Goal: Information Seeking & Learning: Learn about a topic

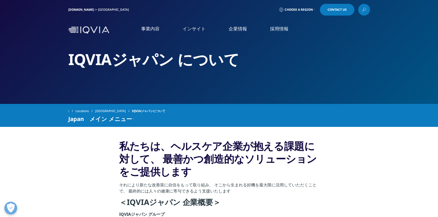
click at [144, 134] on link "概要" at bounding box center [161, 133] width 78 height 14
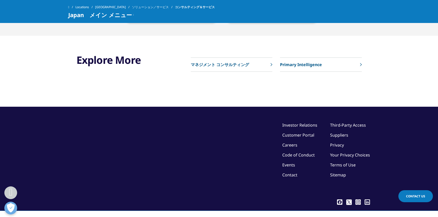
scroll to position [825, 0]
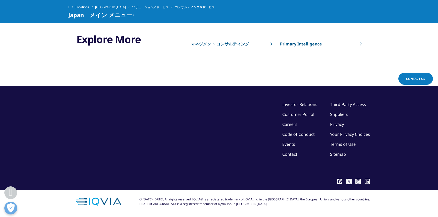
click at [215, 47] on p "マネジメント コンサルティング" at bounding box center [220, 44] width 58 height 6
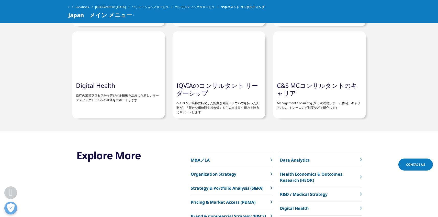
scroll to position [1044, 0]
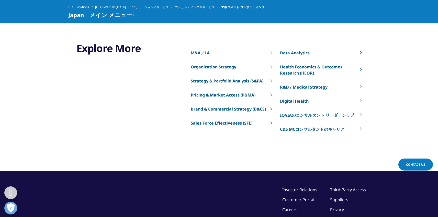
click at [302, 119] on link "IQVIAのコンサルタント リーダーシップ" at bounding box center [321, 115] width 82 height 14
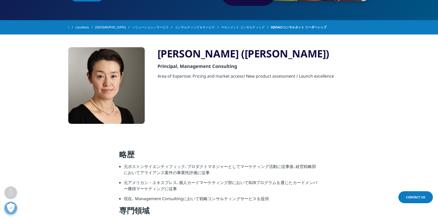
scroll to position [141, 0]
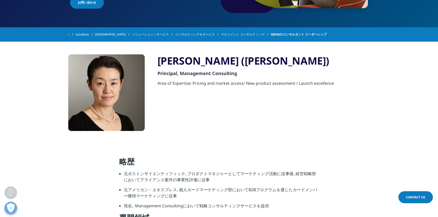
click at [188, 34] on link "コンサルティング＆サービス" at bounding box center [198, 34] width 46 height 9
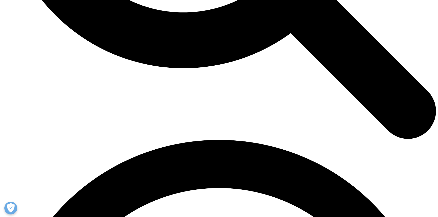
scroll to position [736, 0]
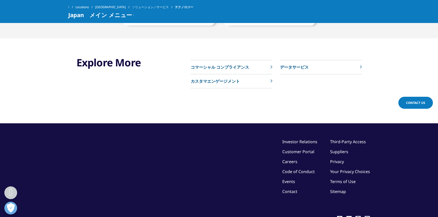
scroll to position [800, 0]
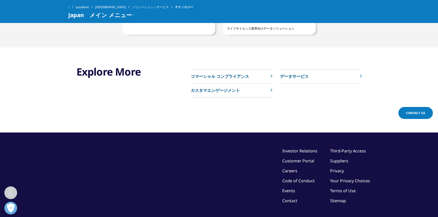
click at [294, 73] on p "データサービス" at bounding box center [294, 76] width 29 height 6
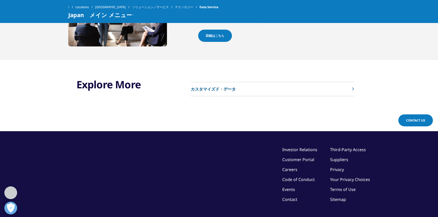
scroll to position [537, 0]
